Goal: Task Accomplishment & Management: Use online tool/utility

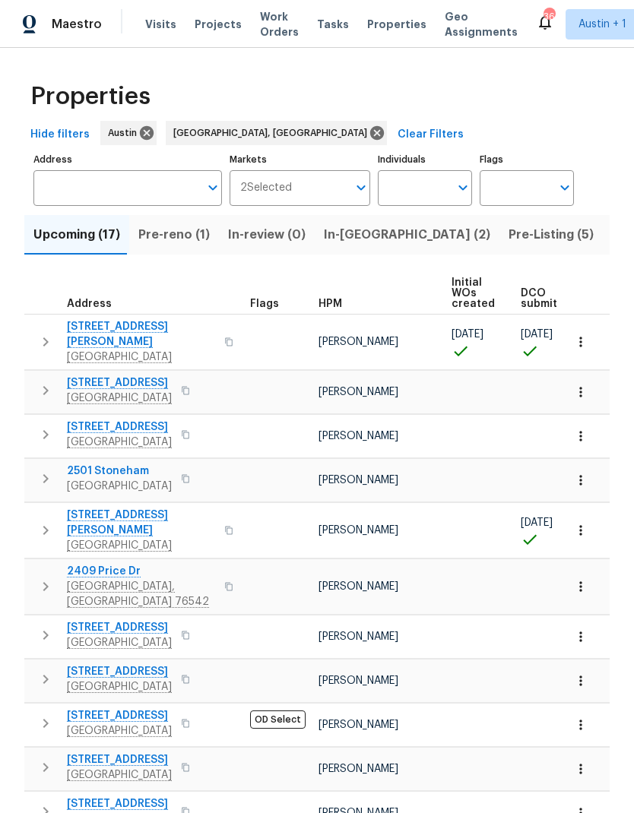
click at [366, 230] on span "In-[GEOGRAPHIC_DATA] (2)" at bounding box center [407, 234] width 166 height 21
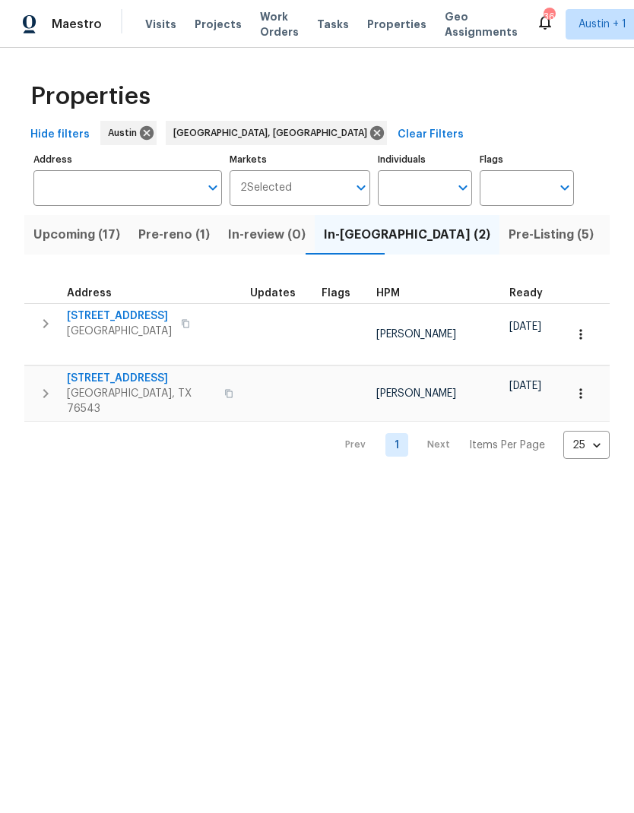
click at [508, 239] on span "Pre-Listing (5)" at bounding box center [550, 234] width 85 height 21
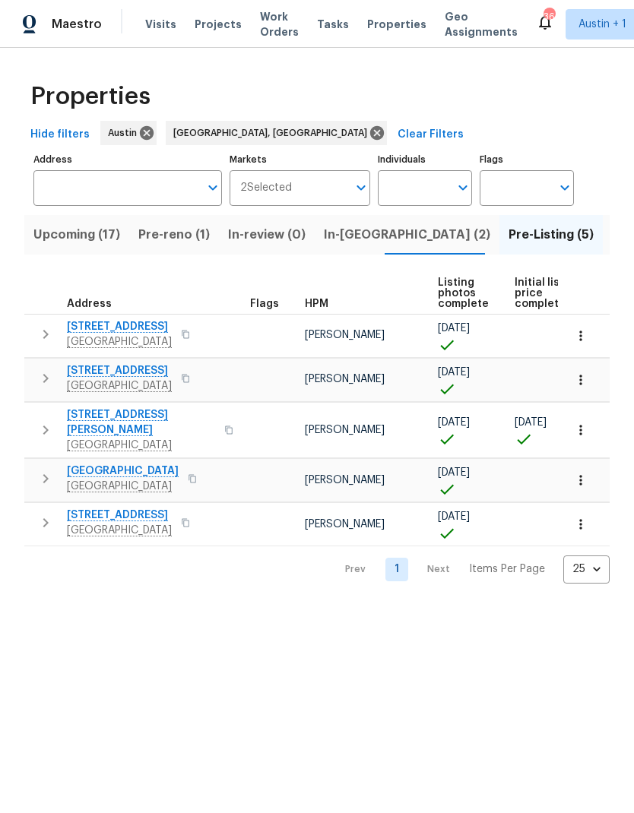
click at [575, 429] on icon "button" at bounding box center [580, 430] width 15 height 15
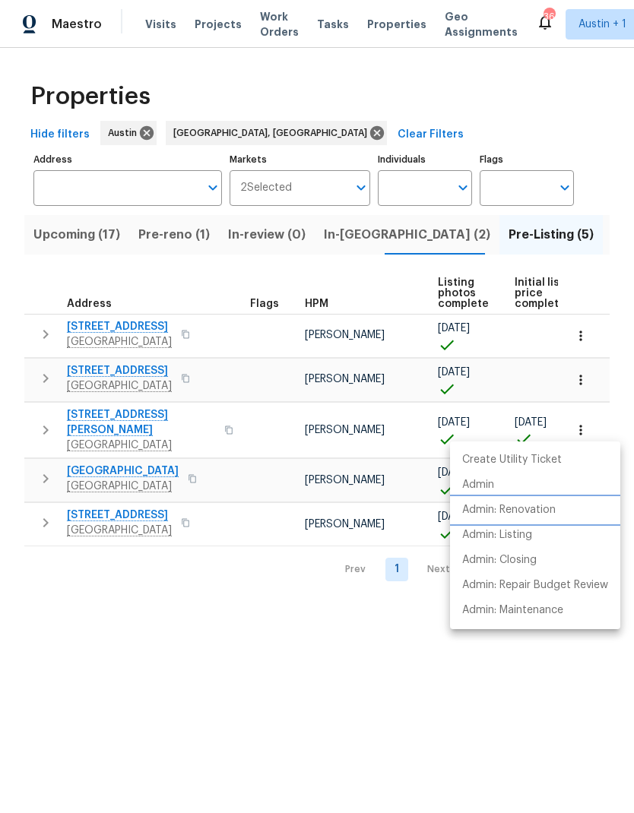
click at [550, 514] on p "Admin: Renovation" at bounding box center [508, 510] width 93 height 16
click at [527, 236] on div at bounding box center [317, 406] width 634 height 813
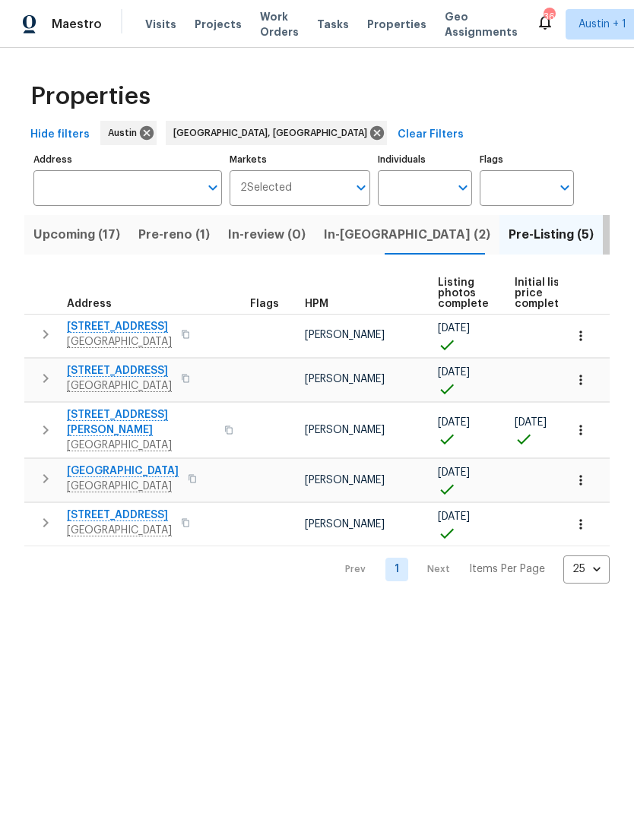
click at [612, 234] on span "Listed (42)" at bounding box center [645, 234] width 66 height 21
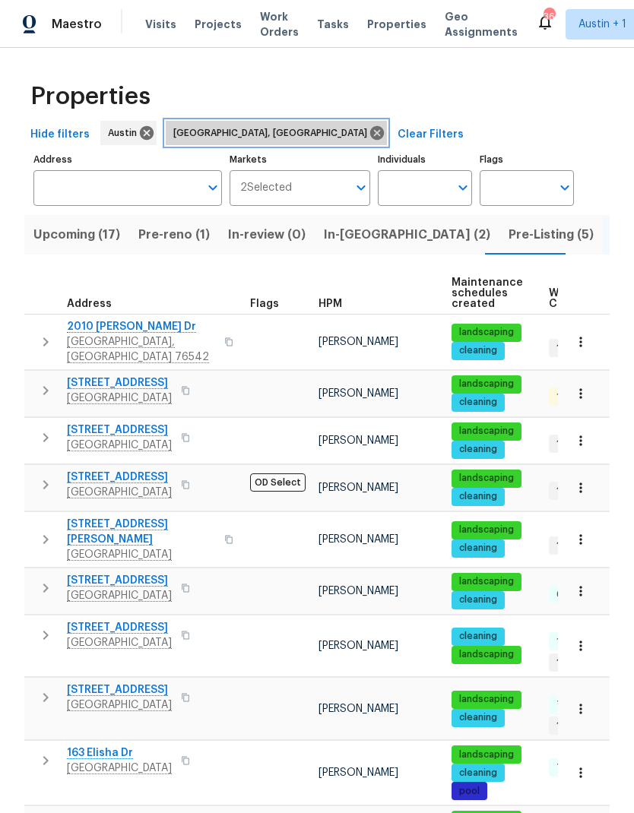
click at [369, 131] on icon at bounding box center [377, 133] width 17 height 17
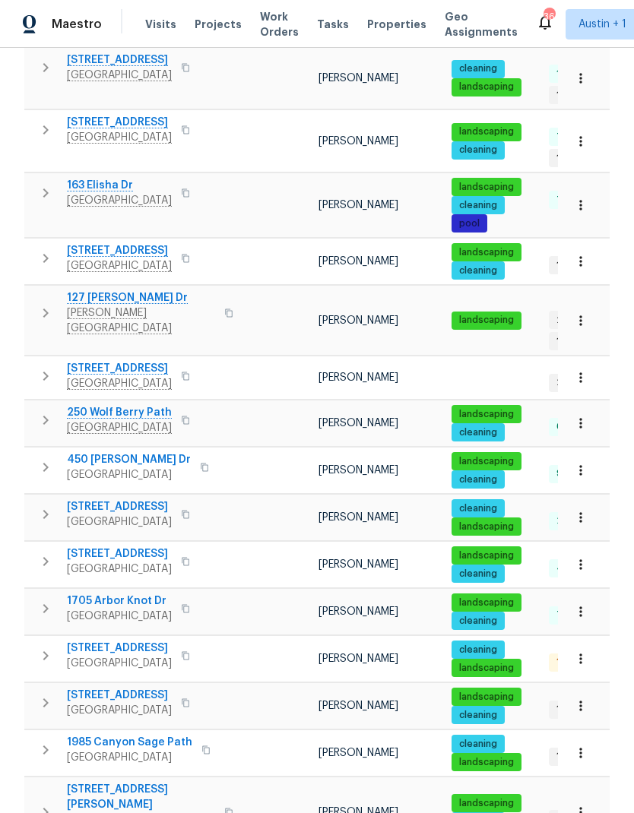
scroll to position [516, 0]
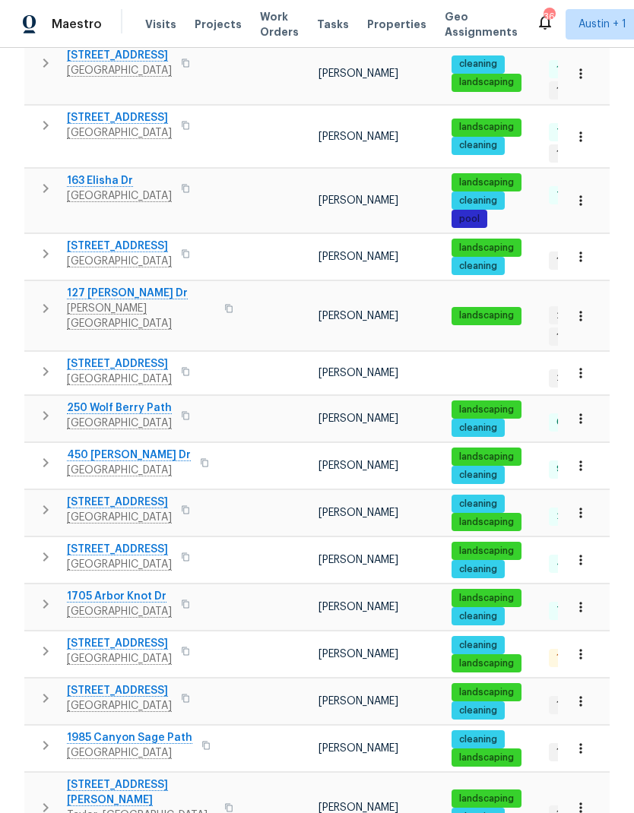
click at [146, 539] on span "[STREET_ADDRESS]" at bounding box center [119, 643] width 105 height 15
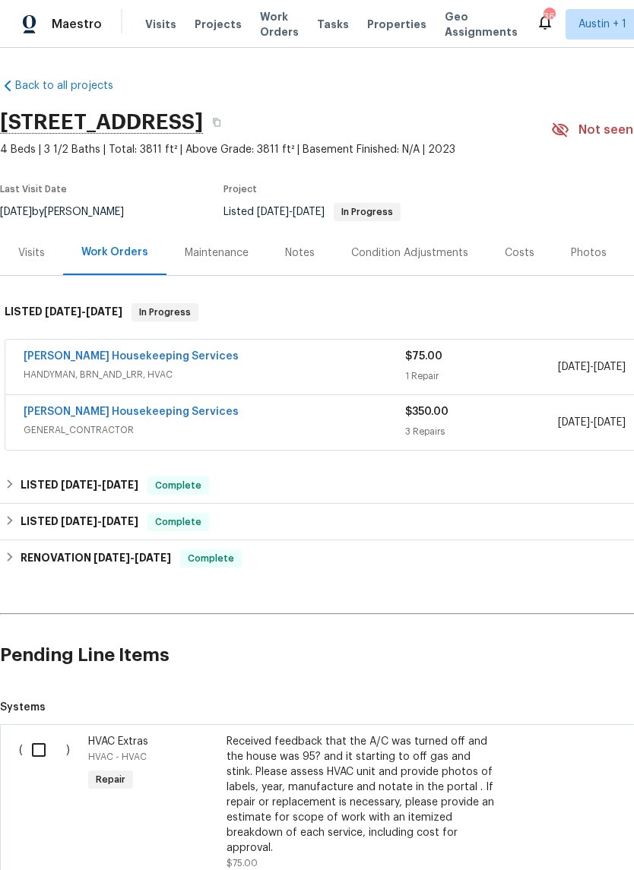
click at [166, 359] on link "Arelis Housekeeping Services" at bounding box center [131, 356] width 215 height 11
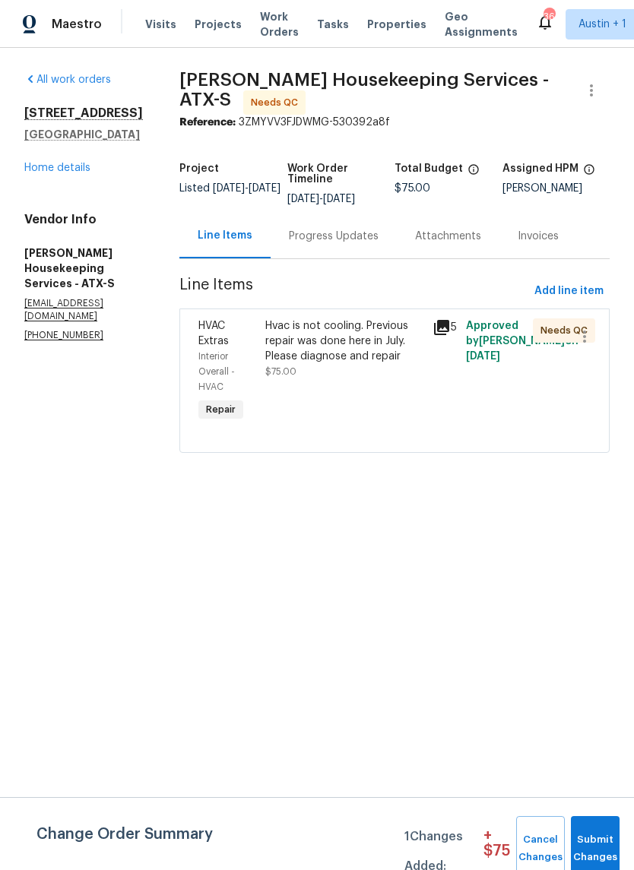
click at [371, 244] on div "Progress Updates" at bounding box center [334, 236] width 90 height 15
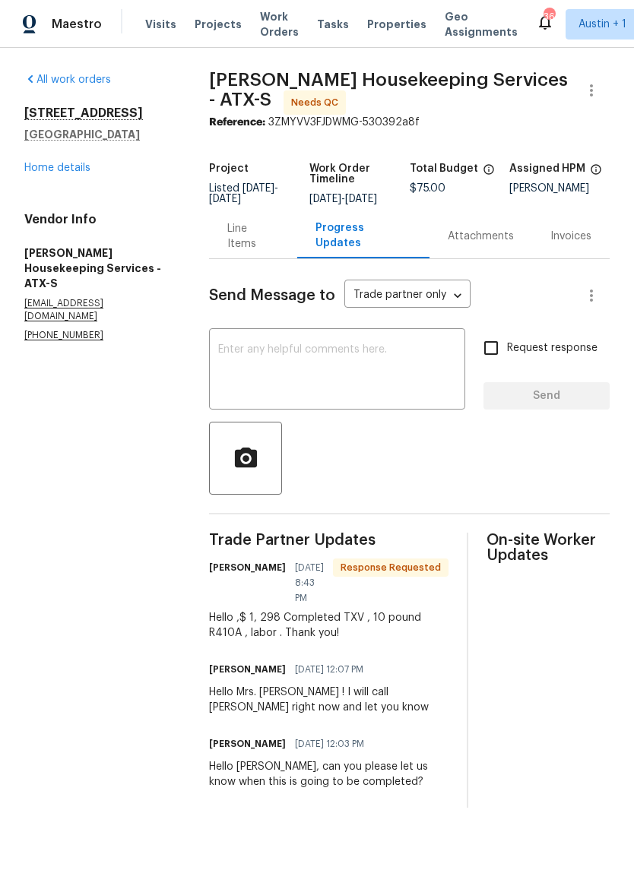
click at [85, 172] on link "Home details" at bounding box center [57, 168] width 66 height 11
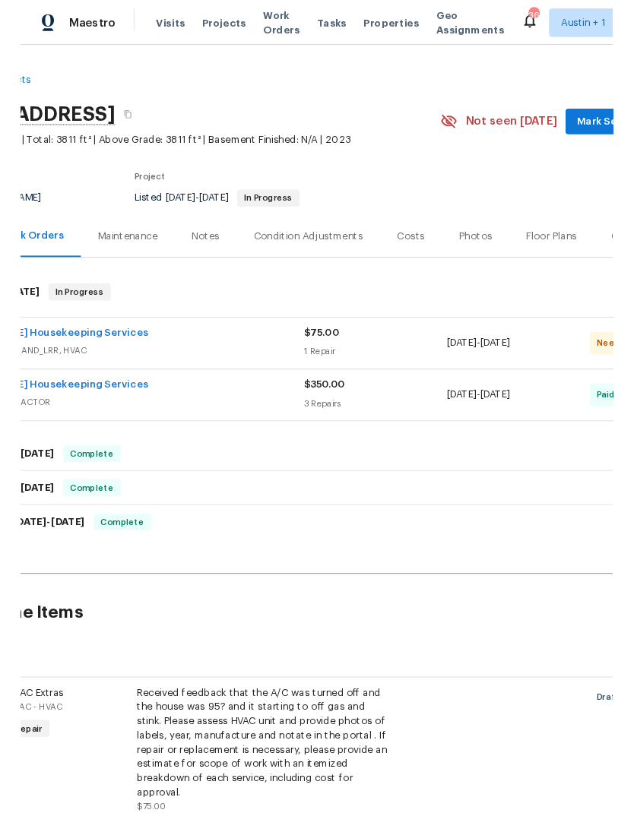
scroll to position [0, 93]
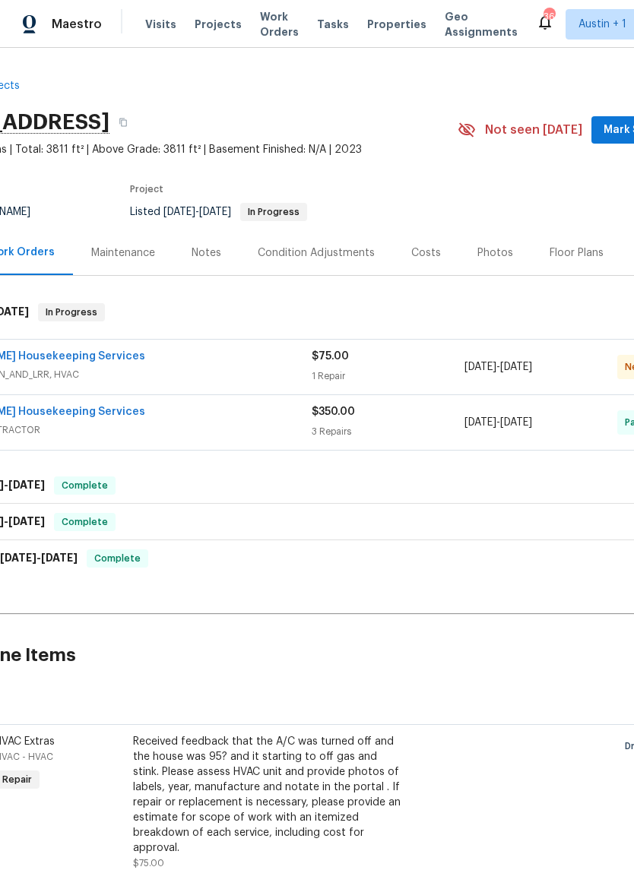
click at [62, 360] on link "Arelis Housekeeping Services" at bounding box center [37, 356] width 215 height 11
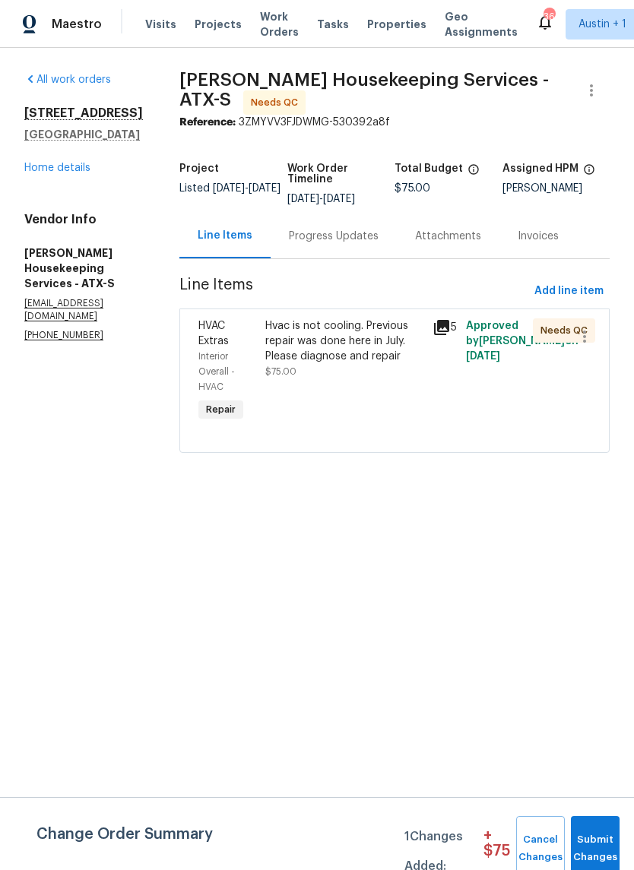
click at [385, 357] on div "Hvac is not cooling. Previous repair was done here in July. Please diagnose and…" at bounding box center [344, 341] width 158 height 46
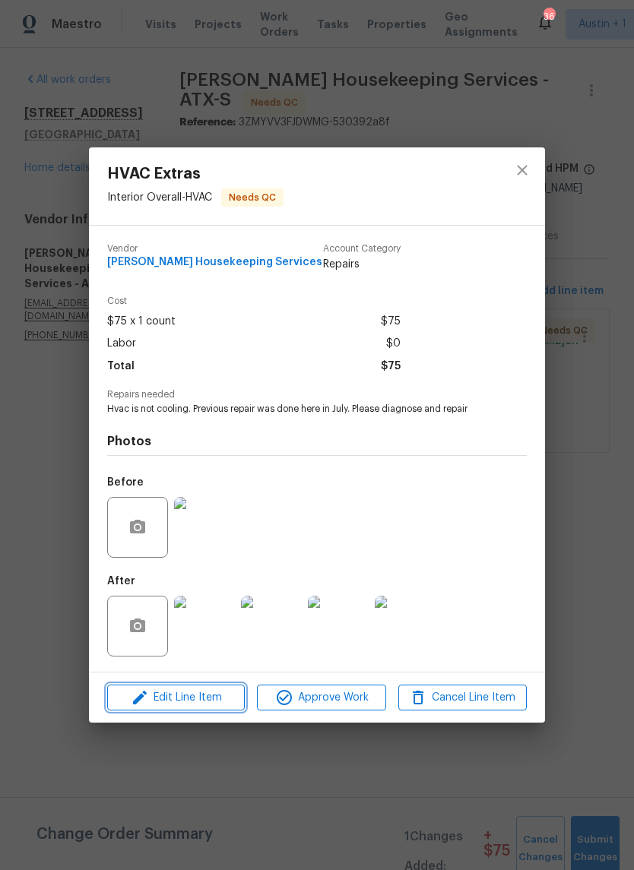
click at [223, 689] on button "Edit Line Item" at bounding box center [176, 698] width 138 height 27
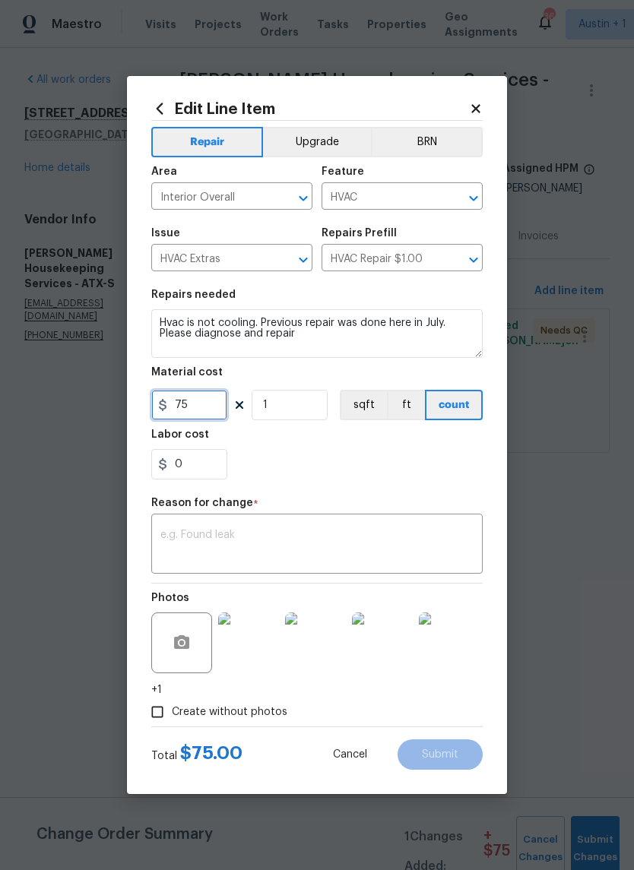
click at [205, 411] on input "75" at bounding box center [189, 405] width 76 height 30
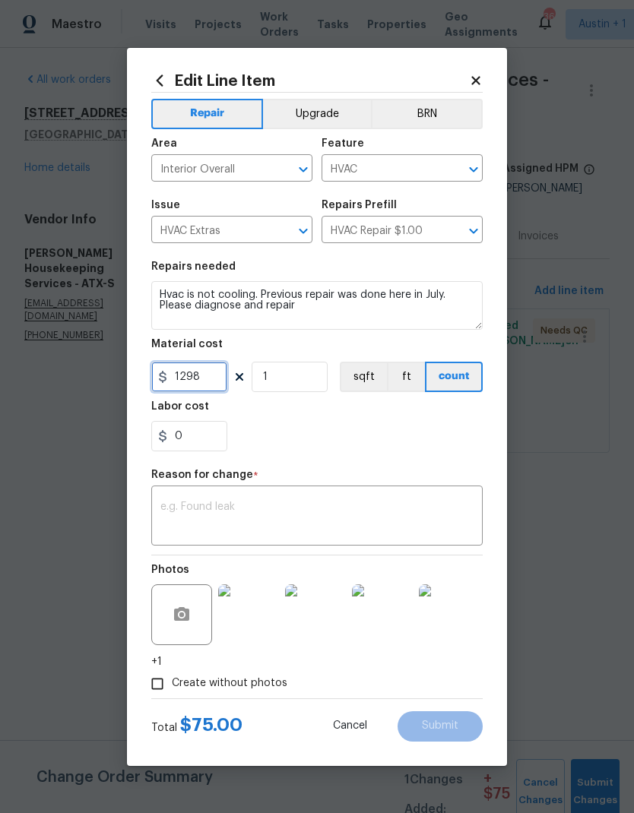
type input "1298"
click at [323, 495] on div "x ​" at bounding box center [316, 517] width 331 height 56
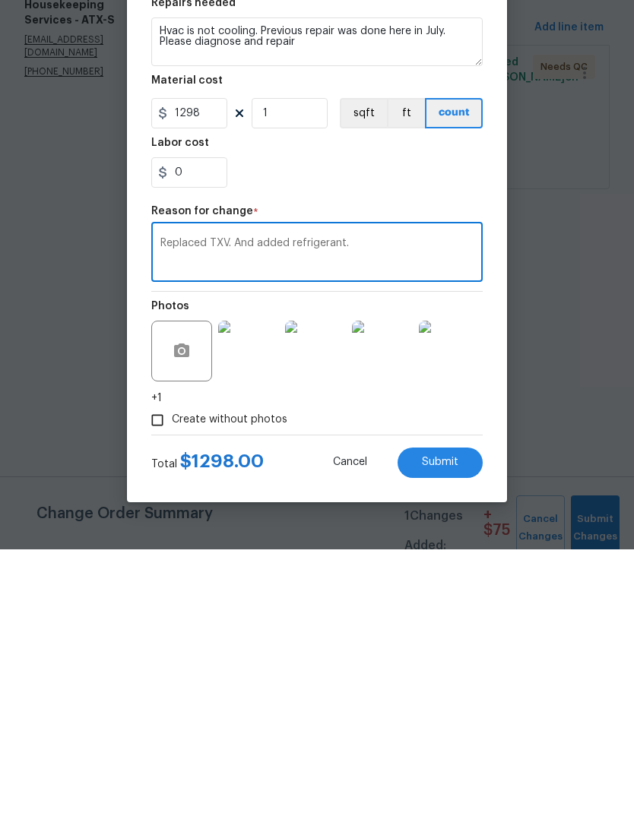
type textarea "Replaced TXV. And added refrigerant."
click at [456, 721] on span "Submit" at bounding box center [440, 726] width 36 height 11
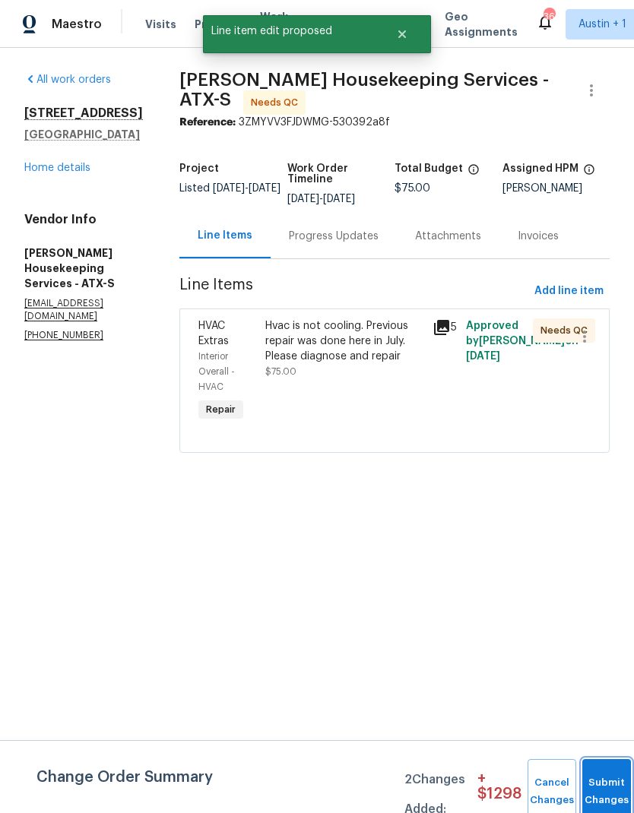
click at [600, 784] on button "Submit Changes" at bounding box center [606, 791] width 49 height 65
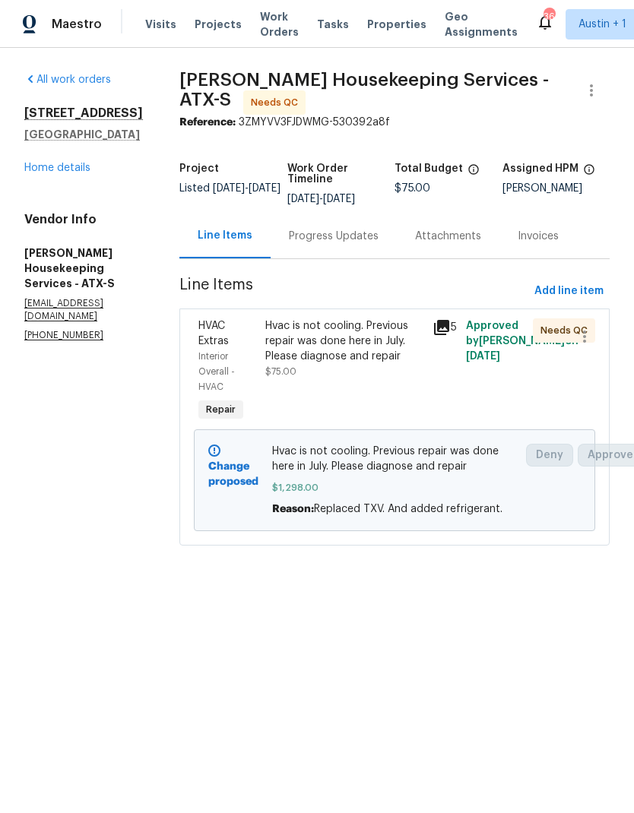
click at [337, 244] on div "Progress Updates" at bounding box center [334, 236] width 90 height 15
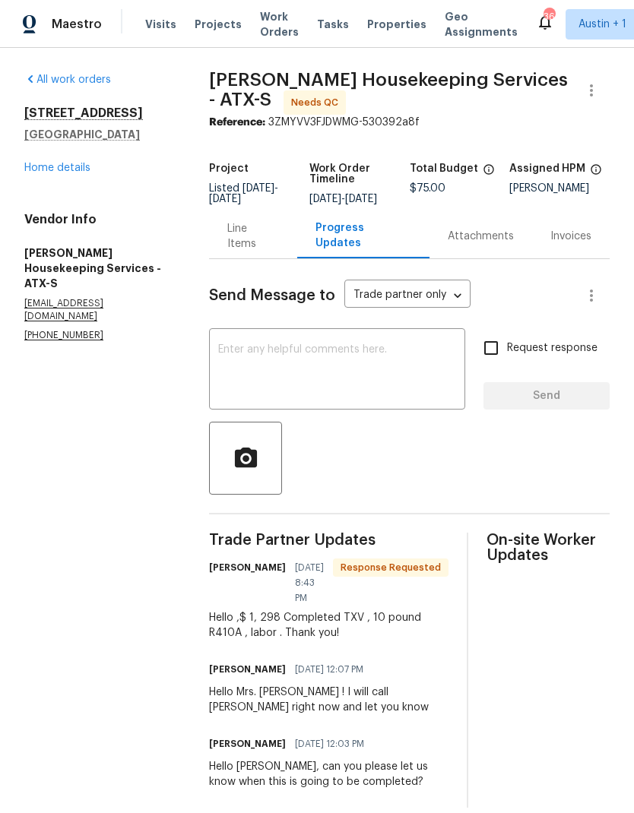
click at [401, 382] on textarea at bounding box center [337, 370] width 238 height 53
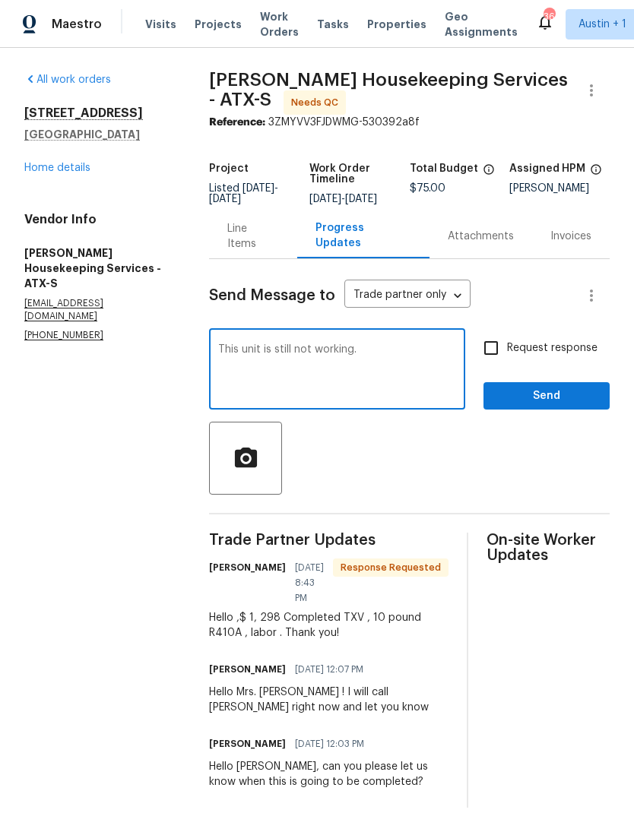
type textarea "This unit is still not working."
click at [559, 406] on span "Send" at bounding box center [547, 396] width 102 height 19
